Goal: Task Accomplishment & Management: Manage account settings

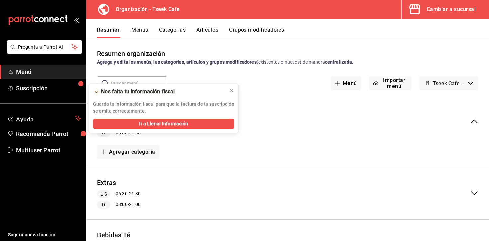
click at [199, 163] on div "Bebidas Café L-S 06:30 - 21:30 D 08:00 - 21:00 Agregar categoría" at bounding box center [287, 131] width 402 height 72
click at [229, 88] on icon at bounding box center [231, 90] width 5 height 5
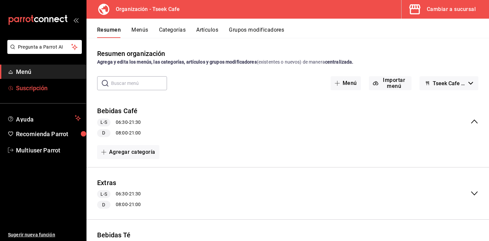
click at [43, 87] on span "Suscripción" at bounding box center [48, 87] width 65 height 9
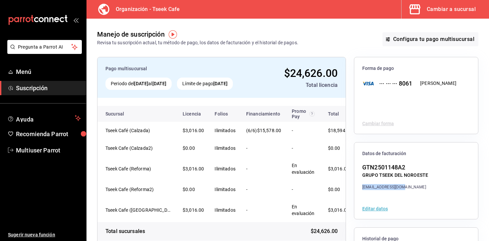
copy div "[EMAIL_ADDRESS][DOMAIN_NAME]"
drag, startPoint x: 407, startPoint y: 188, endPoint x: 361, endPoint y: 189, distance: 45.9
click at [361, 189] on div "GTN2501148A2 GRUPO TSEEK DEL NOROESTE [EMAIL_ADDRESS][DOMAIN_NAME]" at bounding box center [416, 176] width 124 height 27
copy h3 "Organización - Tseek Cafe"
drag, startPoint x: 181, startPoint y: 11, endPoint x: 117, endPoint y: 11, distance: 64.5
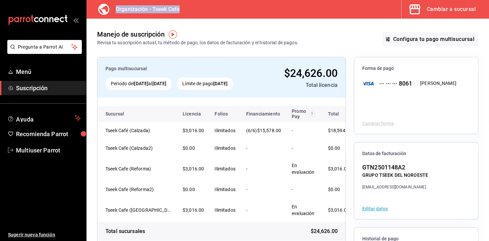
click at [117, 11] on div "Organización - Tseek Cafe" at bounding box center [137, 9] width 90 height 19
drag, startPoint x: 404, startPoint y: 188, endPoint x: 360, endPoint y: 187, distance: 43.3
click at [360, 187] on div "GTN2501148A2 GRUPO TSEEK DEL NOROESTE [EMAIL_ADDRESS][DOMAIN_NAME]" at bounding box center [416, 176] width 124 height 27
copy div "[EMAIL_ADDRESS][DOMAIN_NAME]"
click at [408, 171] on div "GTN2501148A2" at bounding box center [395, 167] width 66 height 9
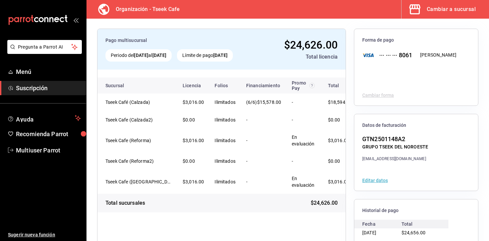
scroll to position [74, 0]
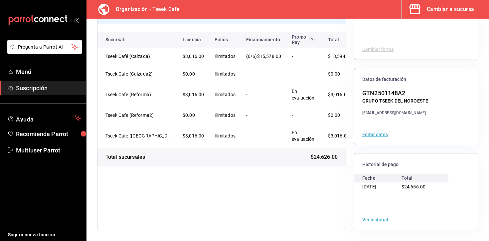
click at [394, 202] on div at bounding box center [416, 200] width 124 height 18
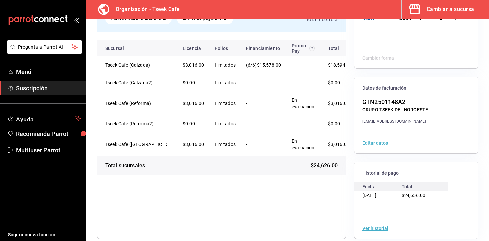
click at [379, 228] on button "Ver historial" at bounding box center [375, 228] width 26 height 5
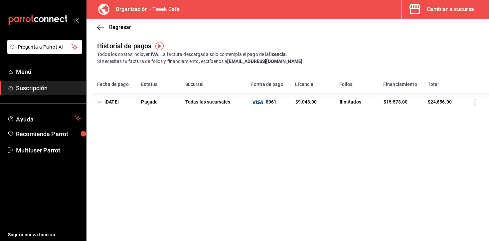
click at [101, 104] on icon "Cell" at bounding box center [99, 102] width 5 height 5
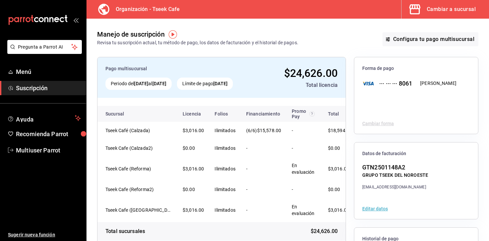
click at [350, 183] on div "Pago multisucursal Periodo del [DATE] al [DATE] Límite de pago [DATE] $24,626.0…" at bounding box center [287, 180] width 381 height 247
copy h3 "Tseek Cafe"
drag, startPoint x: 181, startPoint y: 9, endPoint x: 152, endPoint y: 9, distance: 28.6
click at [152, 9] on div "Organización - Tseek Cafe" at bounding box center [137, 9] width 90 height 19
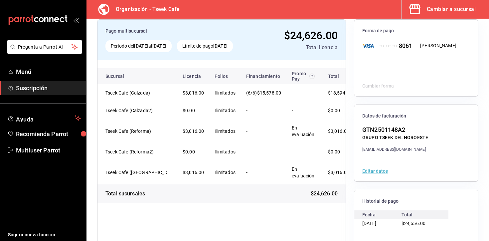
click at [348, 209] on div "Pago multisucursal Periodo del [DATE] al [DATE] Límite de pago [DATE] $24,626.0…" at bounding box center [287, 142] width 381 height 247
click at [348, 212] on div "Pago multisucursal Periodo del [DATE] al [DATE] Límite de pago [DATE] $24,626.0…" at bounding box center [287, 142] width 381 height 247
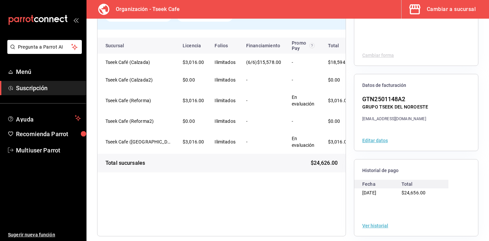
click at [347, 138] on div "Pago multisucursal Periodo del [DATE] al [DATE] Límite de pago [DATE] $24,626.0…" at bounding box center [287, 112] width 381 height 247
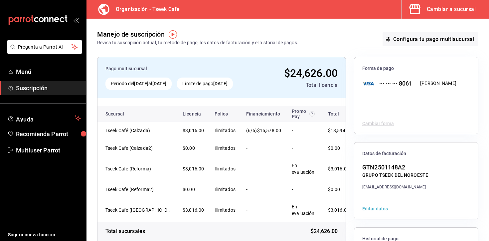
click at [348, 166] on div "Pago multisucursal Periodo del [DATE] al [DATE] Límite de pago [DATE] $24,626.0…" at bounding box center [287, 180] width 381 height 247
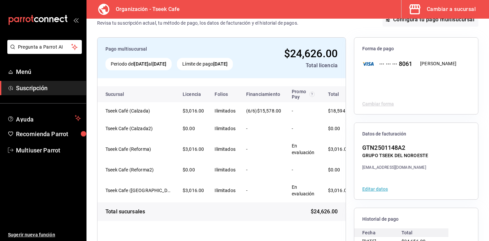
scroll to position [25, 0]
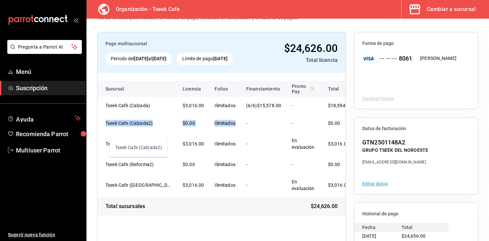
drag, startPoint x: 240, startPoint y: 131, endPoint x: 106, endPoint y: 130, distance: 133.7
click at [106, 130] on tr "Tseek Cafe (Calzada2) $0.00 Ilimitados - - $0.00" at bounding box center [229, 122] width 265 height 17
